Goal: Task Accomplishment & Management: Manage account settings

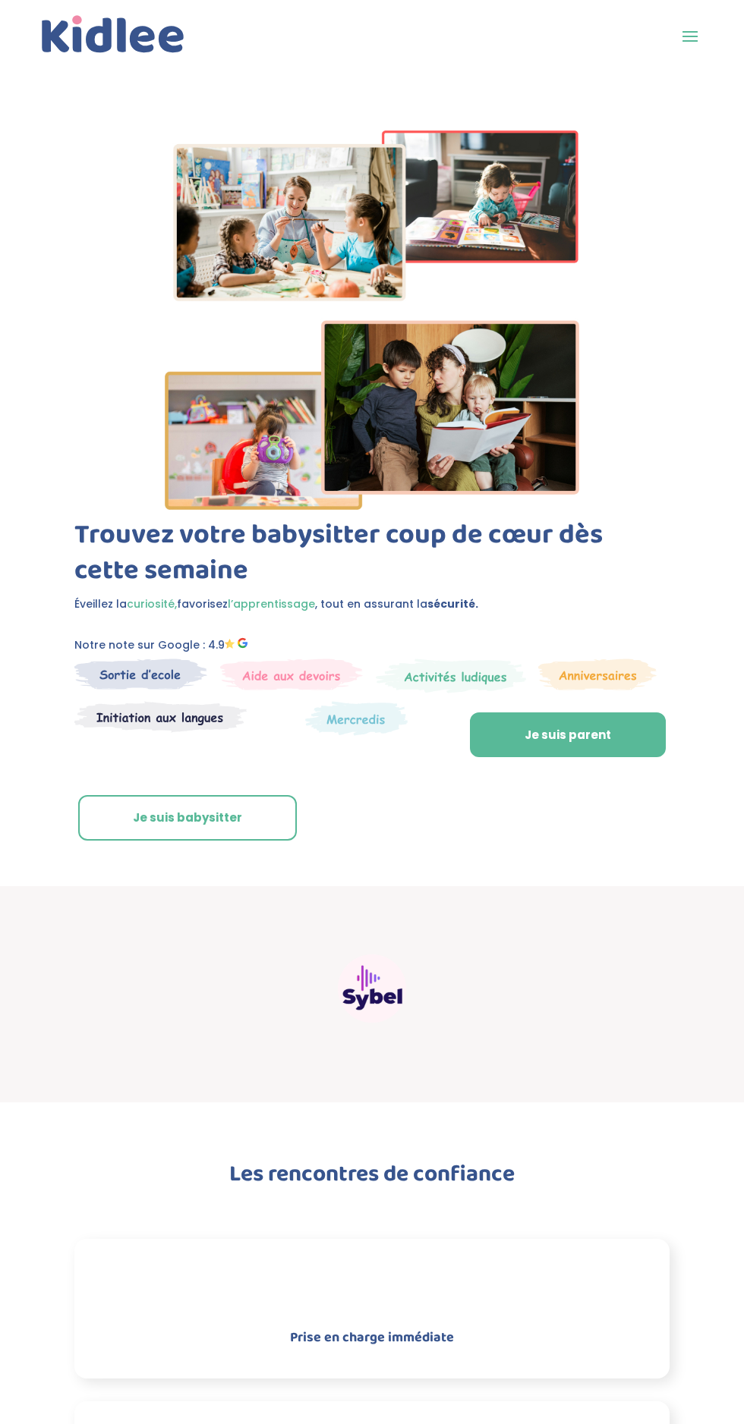
click at [688, 33] on span at bounding box center [690, 36] width 24 height 24
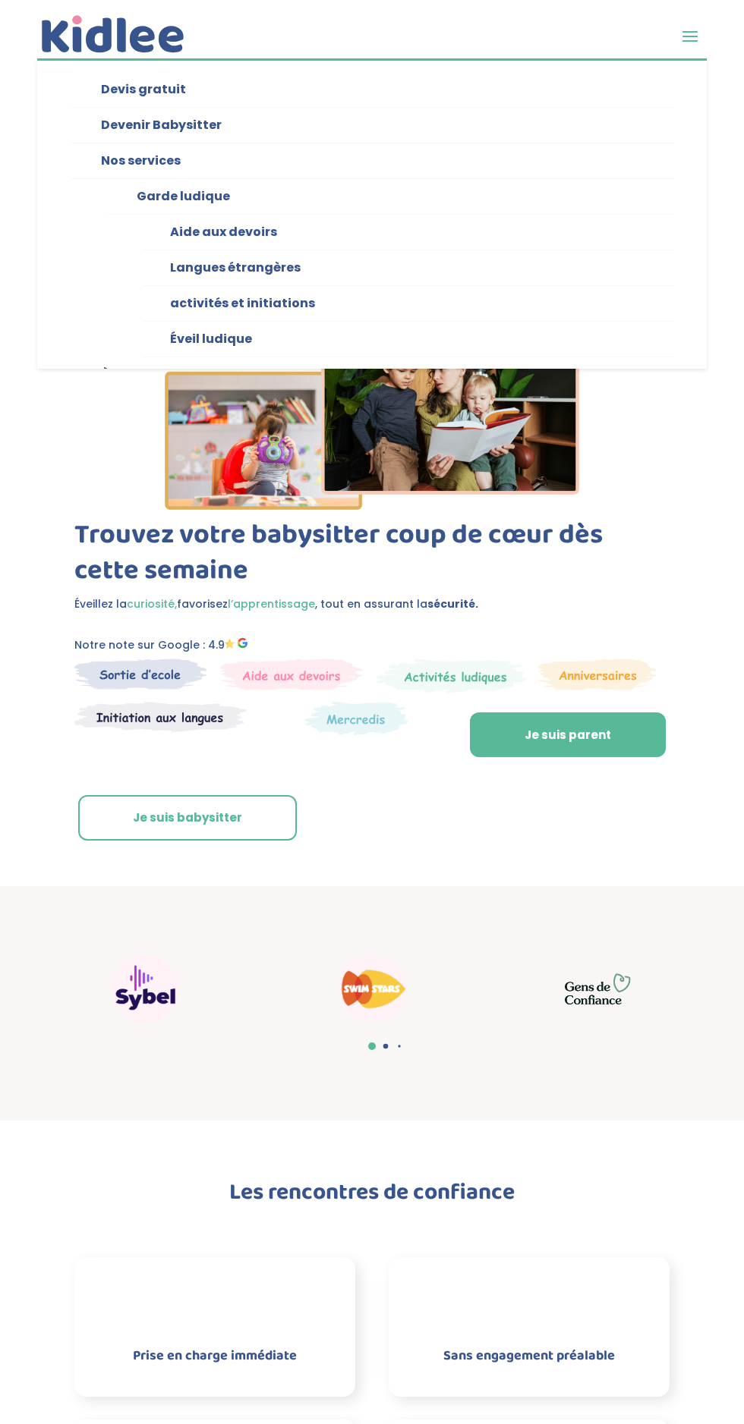
click at [697, 36] on span at bounding box center [690, 36] width 24 height 24
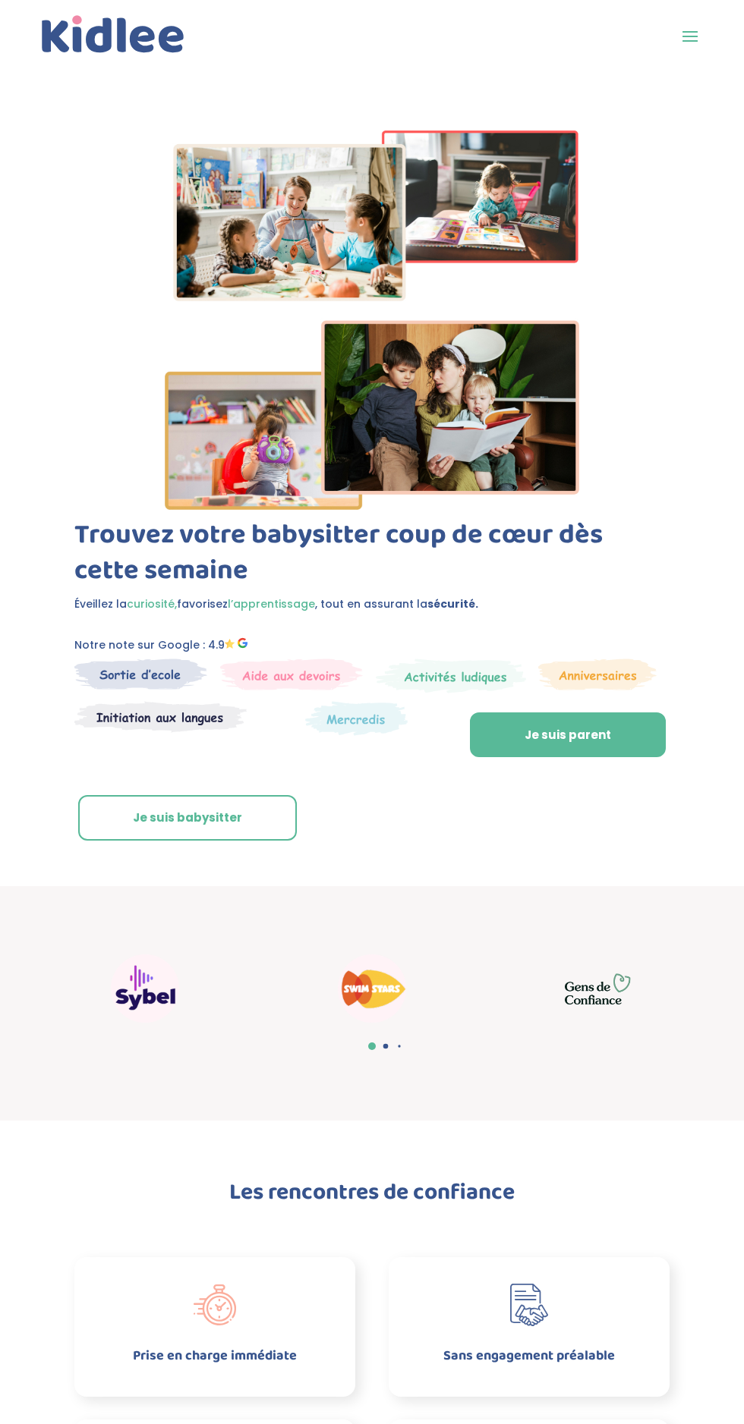
click at [699, 44] on span at bounding box center [690, 36] width 24 height 24
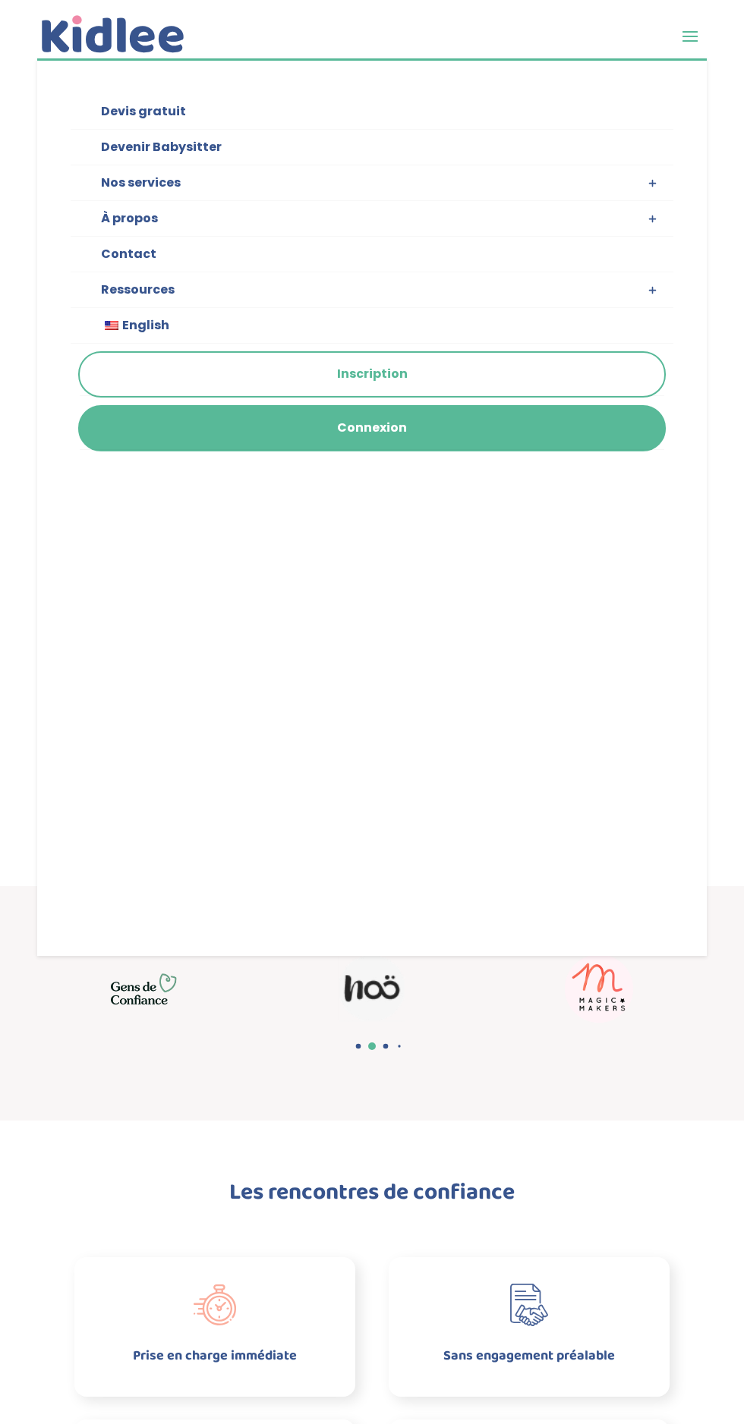
click at [416, 433] on link "Connexion" at bounding box center [372, 428] width 584 height 43
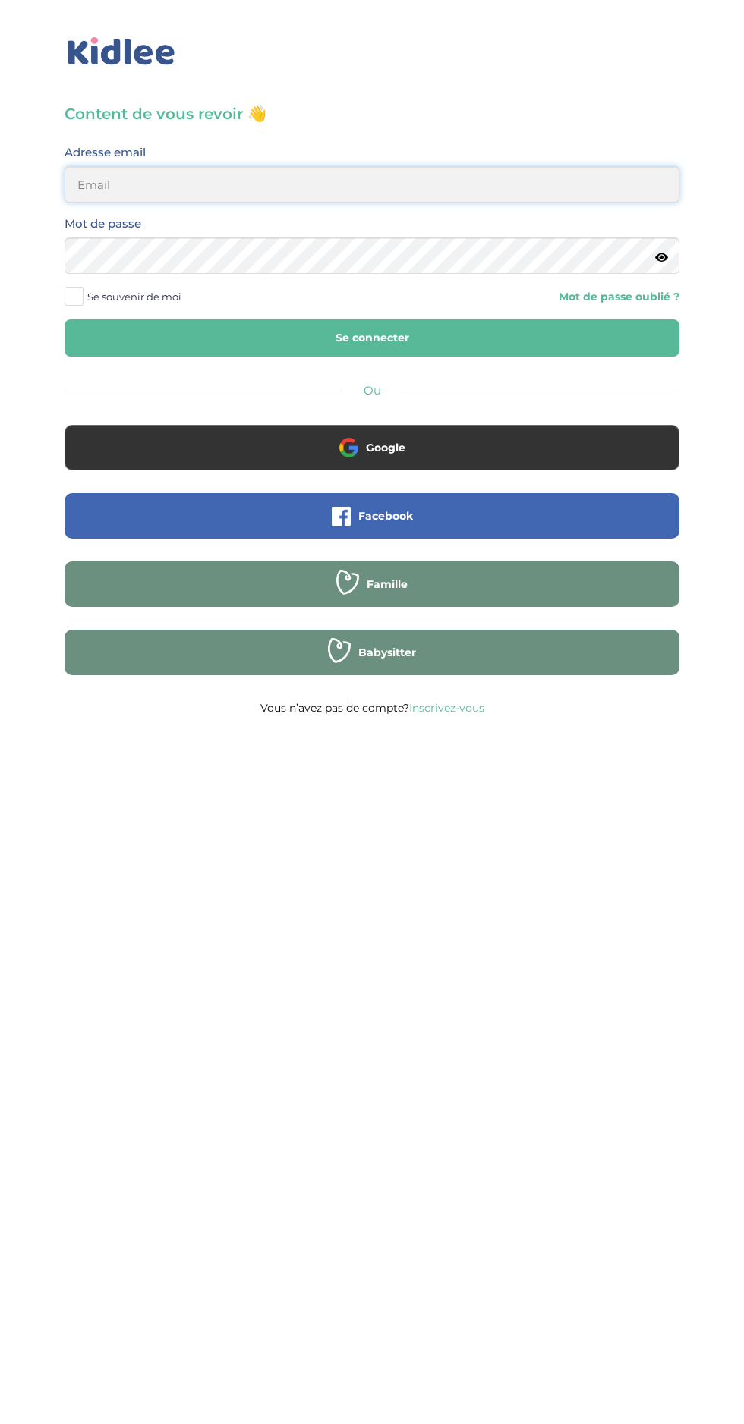
click at [473, 169] on input "email" at bounding box center [372, 184] width 615 height 36
type input "aitalisonia06@gmail.com"
click at [65, 319] on button "Se connecter" at bounding box center [372, 337] width 615 height 37
click at [474, 334] on button "Se connecter" at bounding box center [372, 337] width 615 height 37
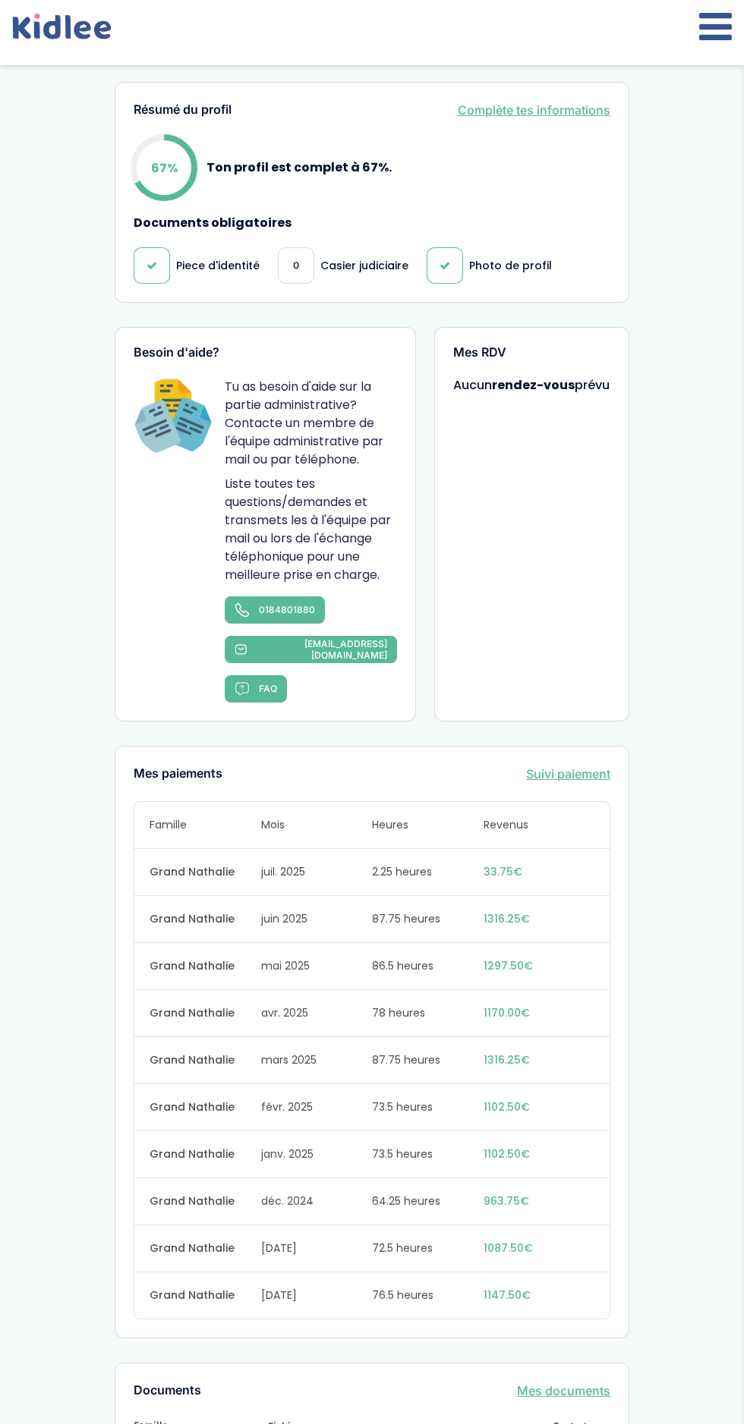
scroll to position [778, 0]
